Goal: Information Seeking & Learning: Learn about a topic

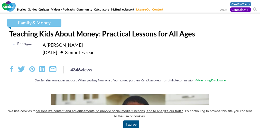
click at [130, 72] on div "4346 views" at bounding box center [130, 69] width 242 height 7
click at [130, 66] on div "Family & Money Teaching Kids About Money: Practical Lessons for All Ages A [PER…" at bounding box center [129, 53] width 249 height 69
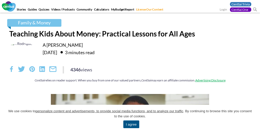
click at [131, 124] on link "I agree" at bounding box center [131, 125] width 16 height 8
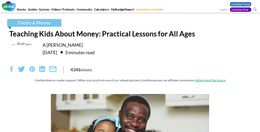
click at [130, 72] on div "4346 views" at bounding box center [130, 69] width 242 height 7
click at [130, 118] on span "We use cookies to personalize content and advertisements, to provide social med…" at bounding box center [130, 114] width 245 height 10
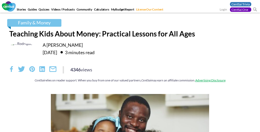
click at [130, 66] on div "Family & Money Teaching Kids About Money: Practical Lessons for All Ages A [PER…" at bounding box center [129, 53] width 249 height 69
click at [131, 124] on link "I agree" at bounding box center [131, 125] width 16 height 8
click at [130, 72] on div "4346 views" at bounding box center [130, 69] width 242 height 7
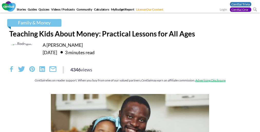
click at [130, 72] on div "4346 views" at bounding box center [130, 69] width 242 height 7
click at [130, 66] on div "Family & Money Teaching Kids About Money: Practical Lessons for All Ages A [PER…" at bounding box center [129, 53] width 249 height 69
click at [130, 72] on div "4346 views" at bounding box center [130, 69] width 242 height 7
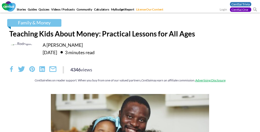
click at [130, 72] on div "4346 views" at bounding box center [130, 69] width 242 height 7
click at [130, 66] on div "Family & Money Teaching Kids About Money: Practical Lessons for All Ages A [PER…" at bounding box center [129, 53] width 249 height 69
click at [130, 72] on div "4346 views" at bounding box center [130, 69] width 242 height 7
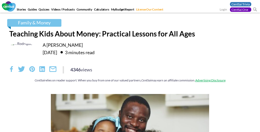
click at [130, 72] on div "4346 views" at bounding box center [130, 69] width 242 height 7
click at [130, 66] on div "Family & Money Teaching Kids About Money: Practical Lessons for All Ages A [PER…" at bounding box center [129, 53] width 249 height 69
click at [130, 72] on div "4346 views" at bounding box center [130, 69] width 242 height 7
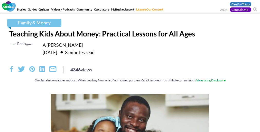
click at [130, 72] on div "4346 views" at bounding box center [130, 69] width 242 height 7
click at [130, 66] on div "Family & Money Teaching Kids About Money: Practical Lessons for All Ages A [PER…" at bounding box center [129, 53] width 249 height 69
